Goal: Use online tool/utility: Utilize a website feature to perform a specific function

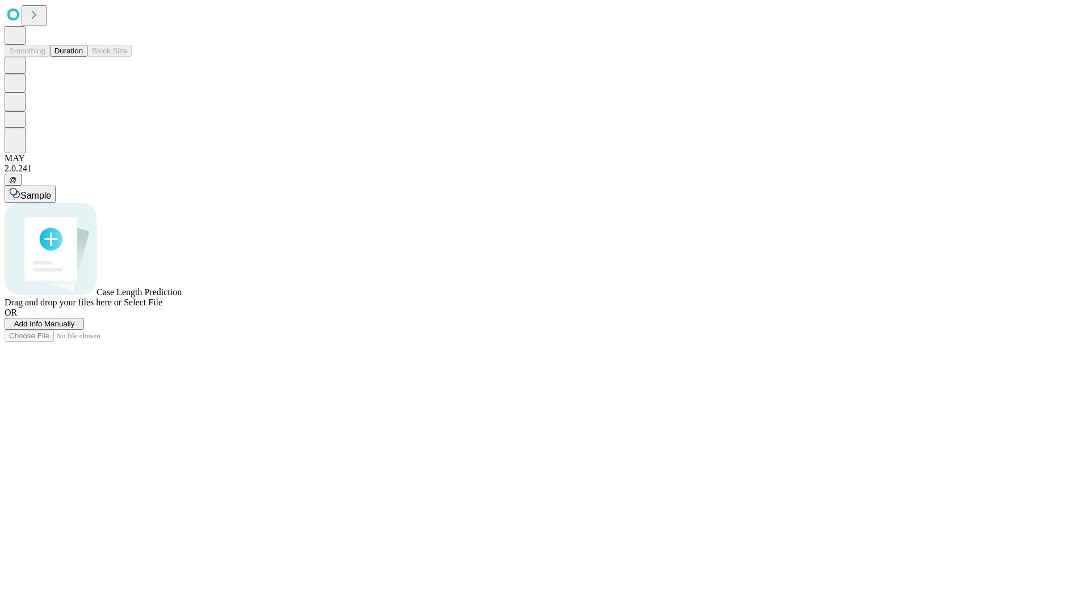
click at [83, 57] on button "Duration" at bounding box center [68, 51] width 37 height 12
click at [51, 191] on span "Sample" at bounding box center [35, 196] width 31 height 10
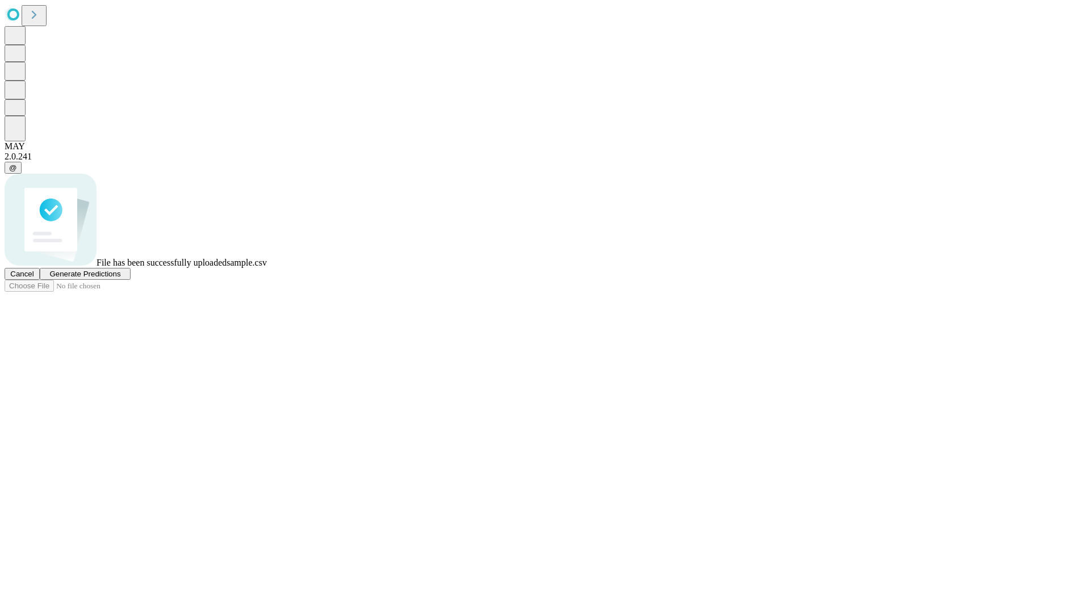
click at [120, 278] on span "Generate Predictions" at bounding box center [84, 274] width 71 height 9
